Goal: Check status: Check status

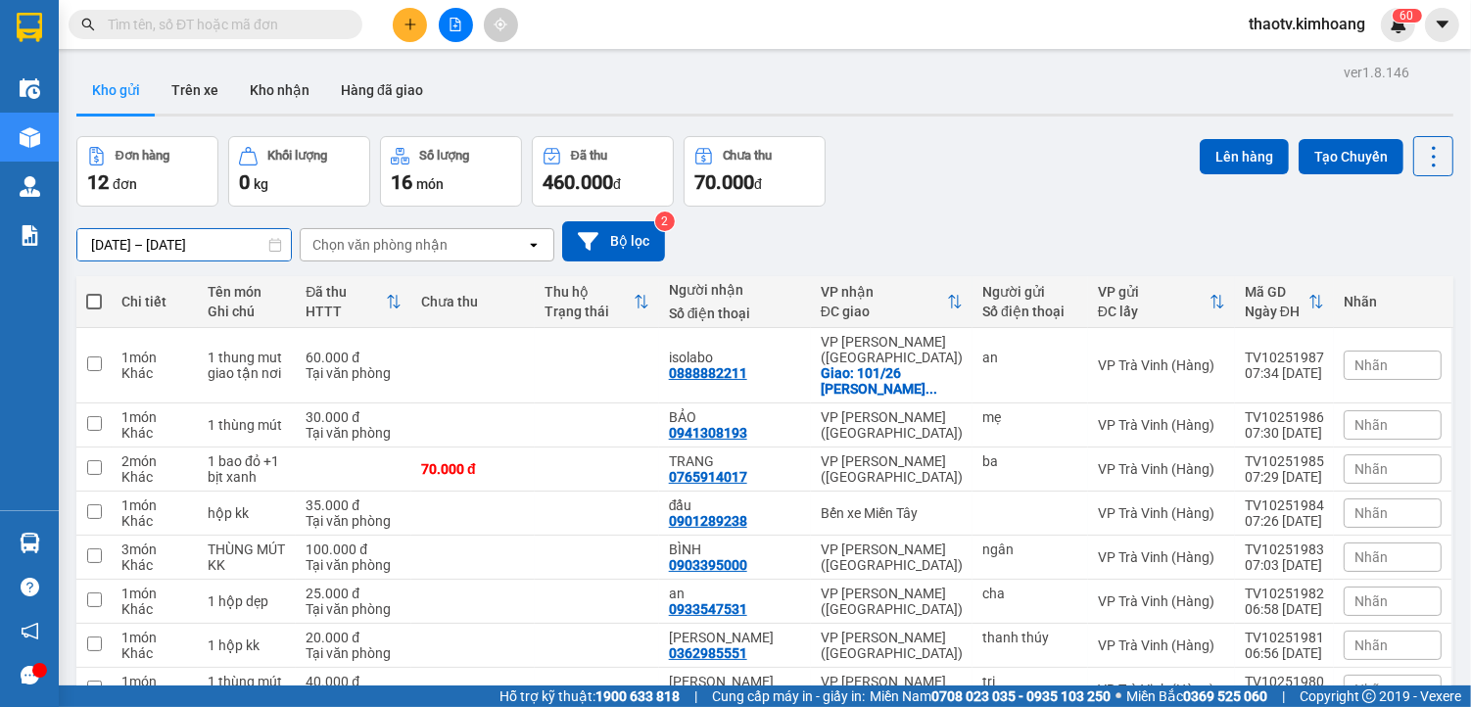
click at [172, 250] on input "[DATE] – [DATE]" at bounding box center [183, 244] width 213 height 31
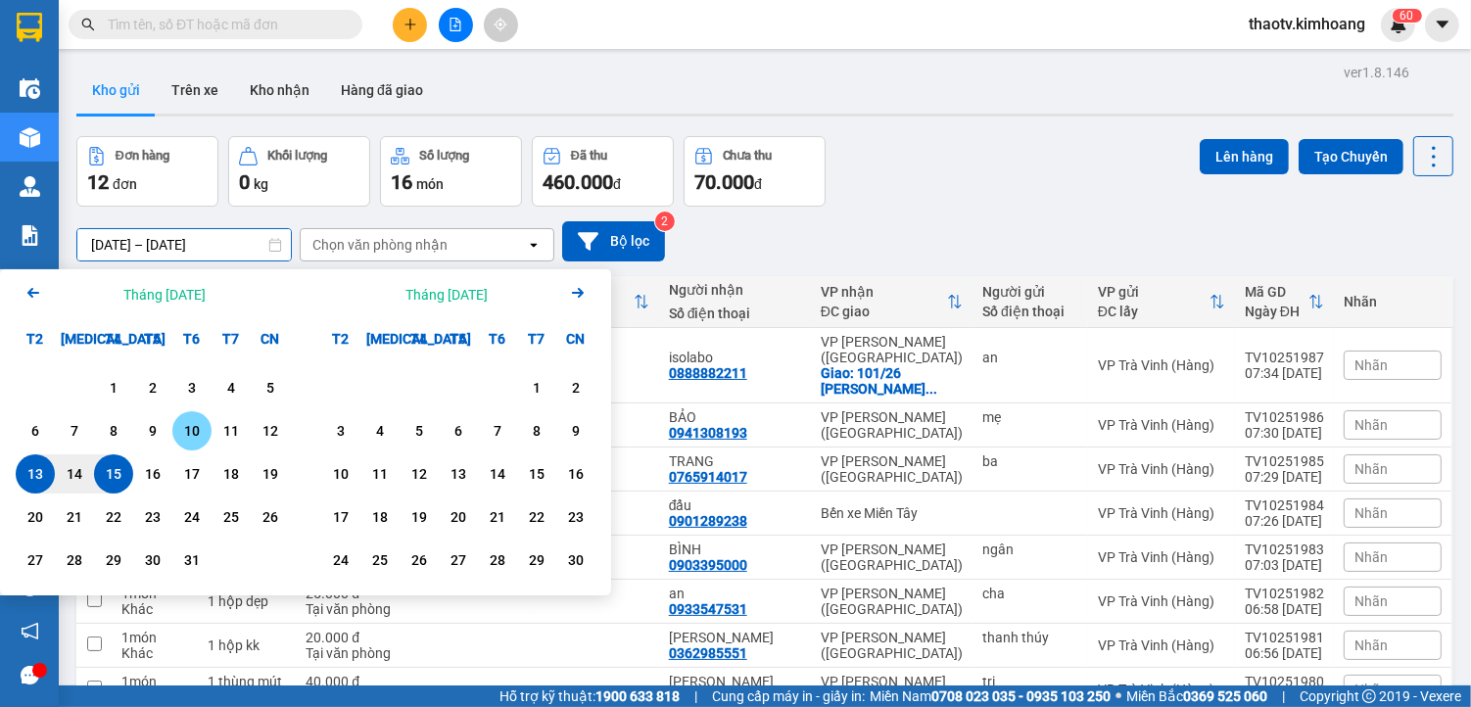
click at [184, 431] on div "10" at bounding box center [191, 430] width 27 height 23
type input "[DATE] – / /"
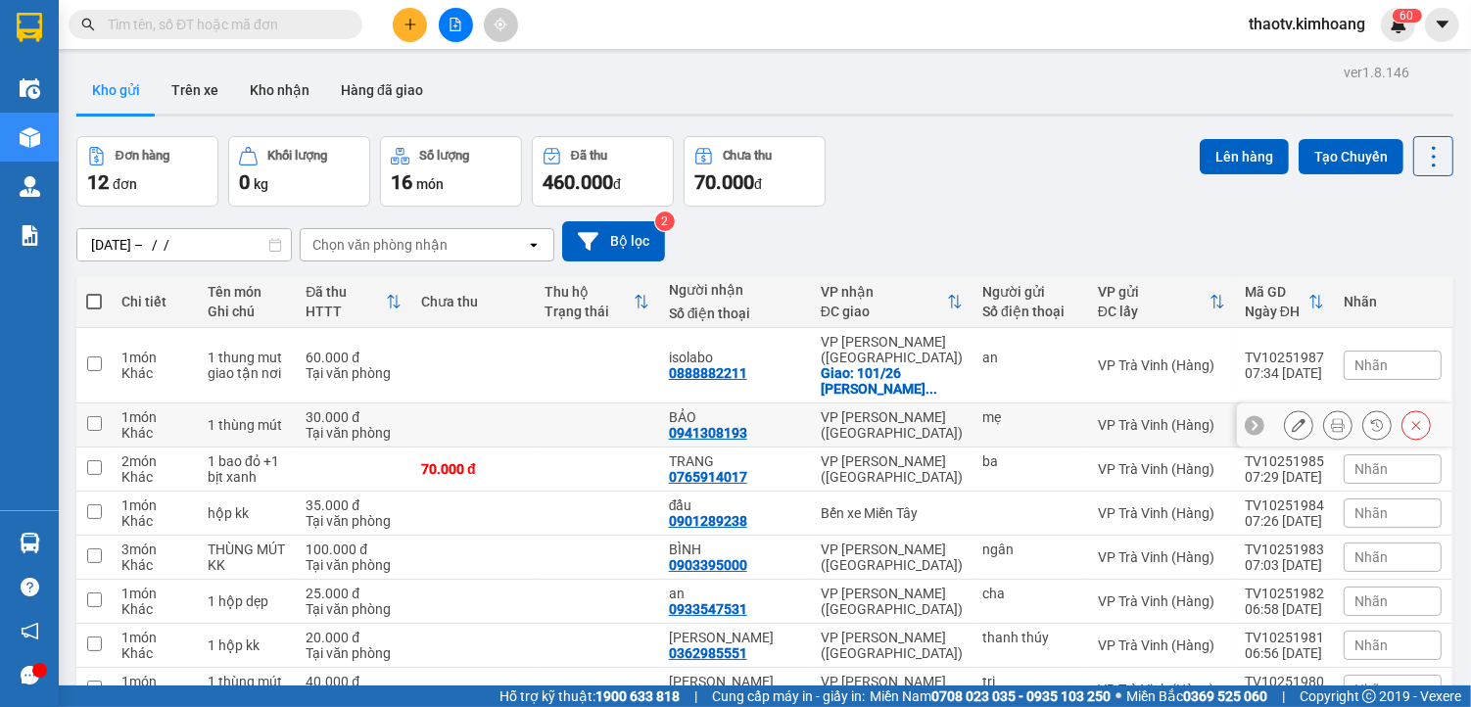
click at [747, 425] on div "0941308193" at bounding box center [708, 433] width 78 height 16
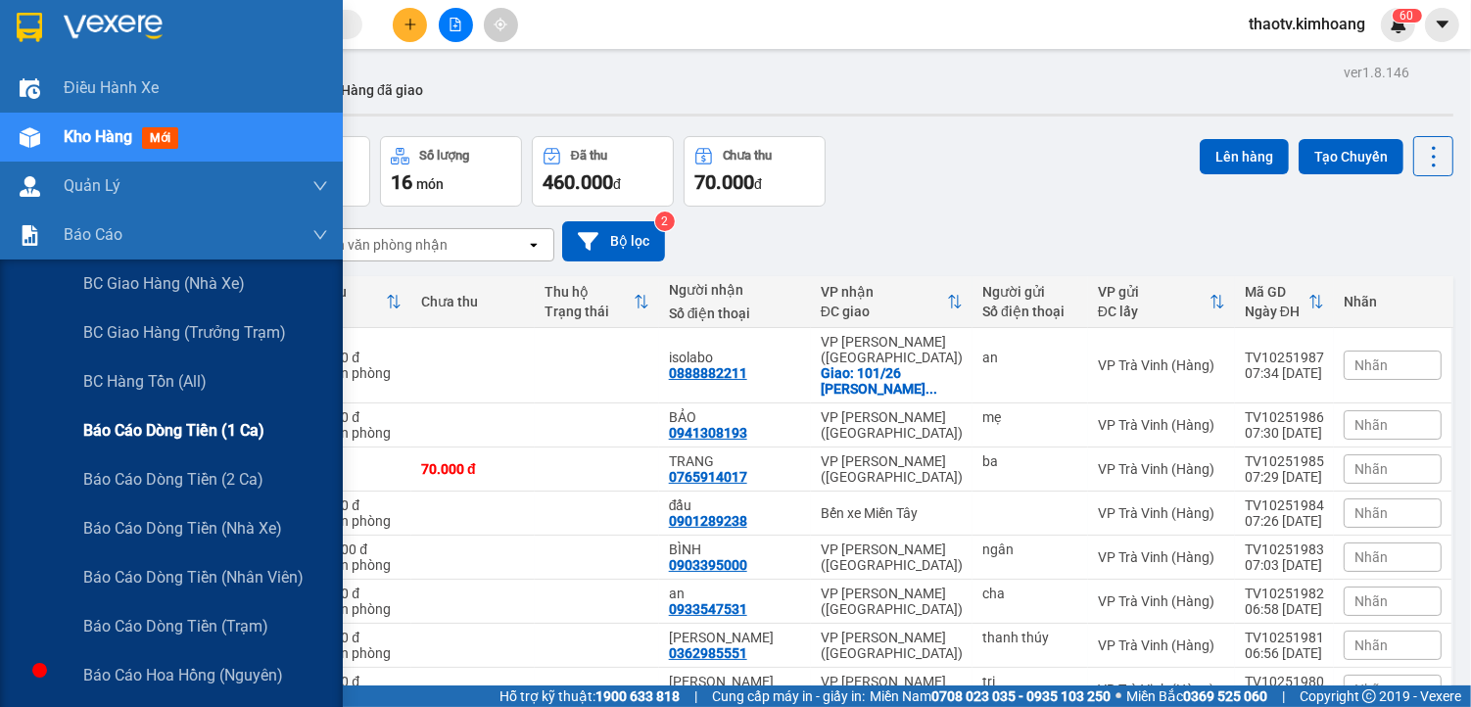
click at [164, 434] on span "Báo cáo dòng tiền (1 ca)" at bounding box center [173, 430] width 181 height 24
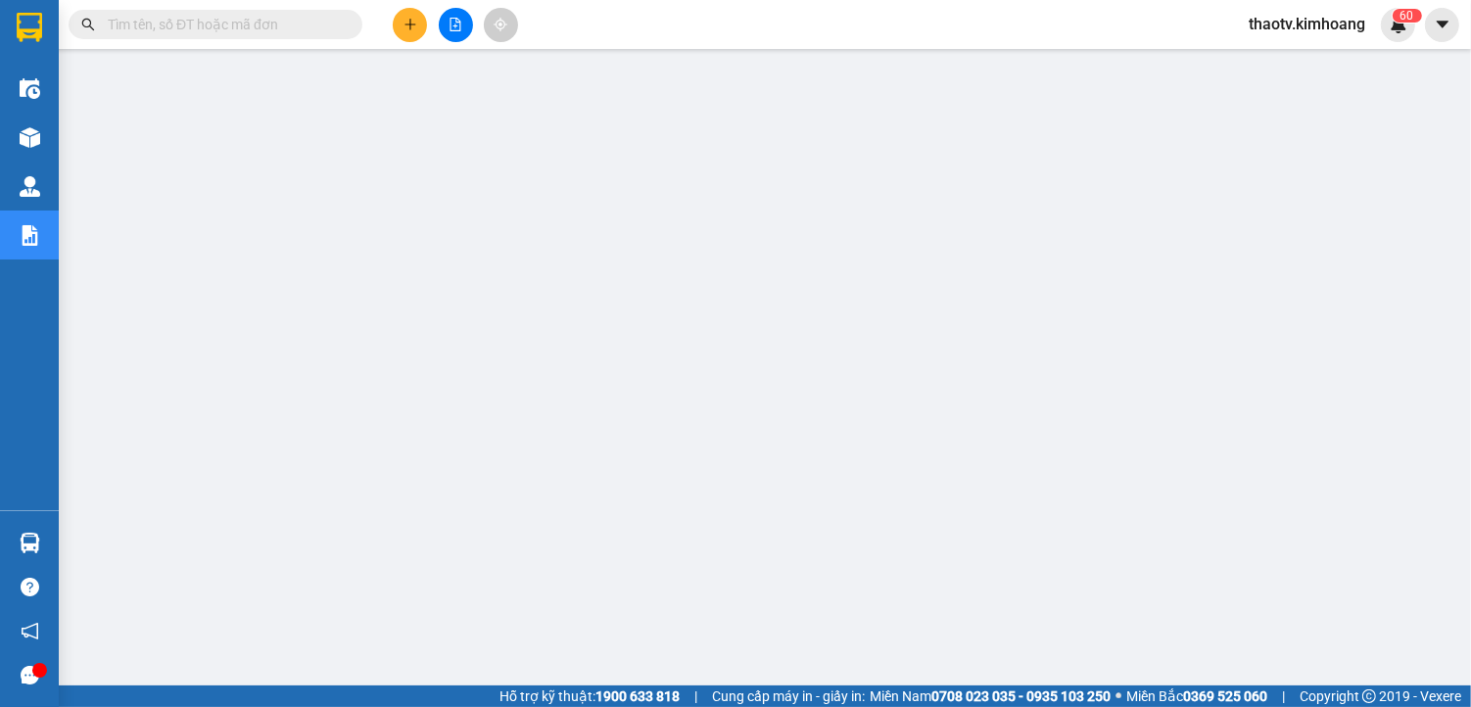
click at [230, 27] on input "text" at bounding box center [223, 25] width 231 height 22
